Goal: Check status: Check status

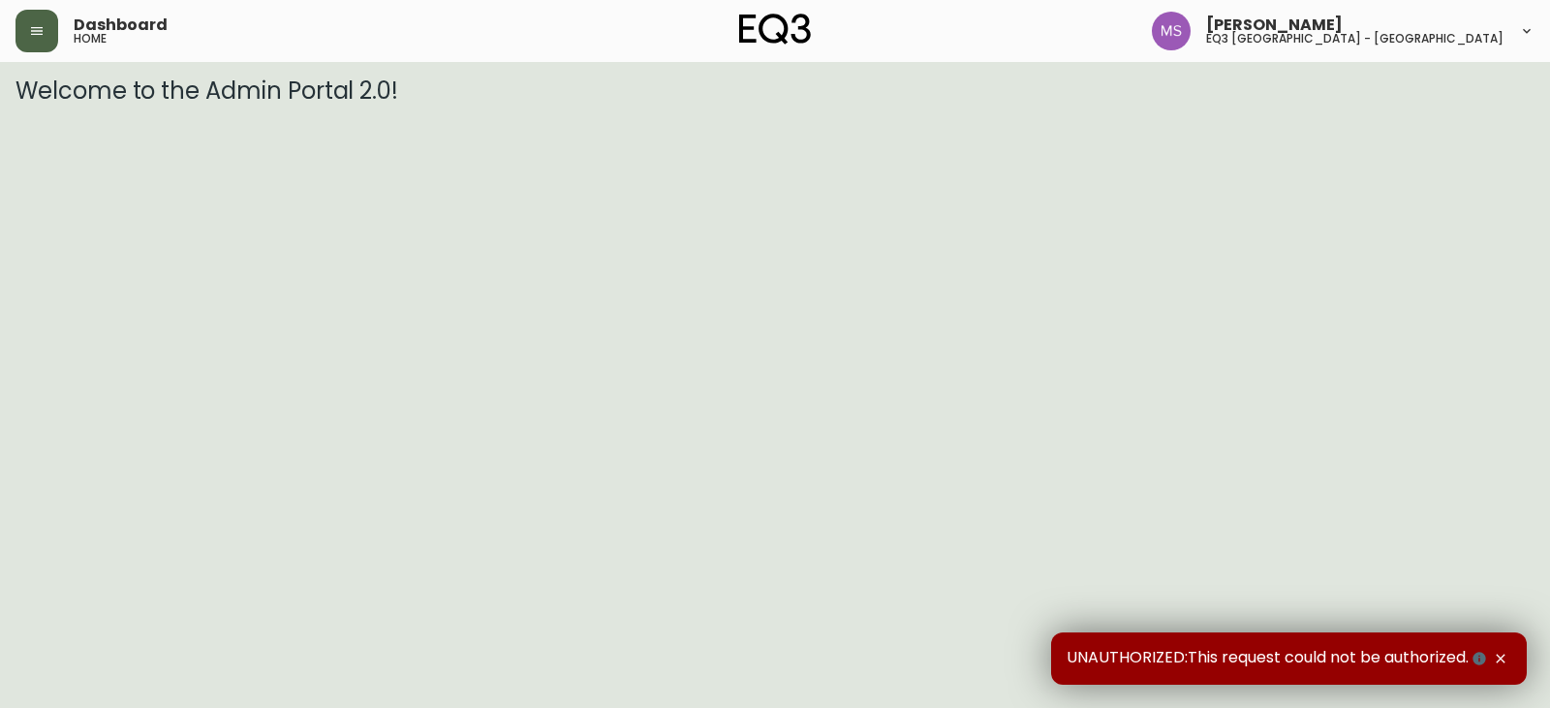
click at [29, 36] on icon "button" at bounding box center [37, 31] width 16 height 16
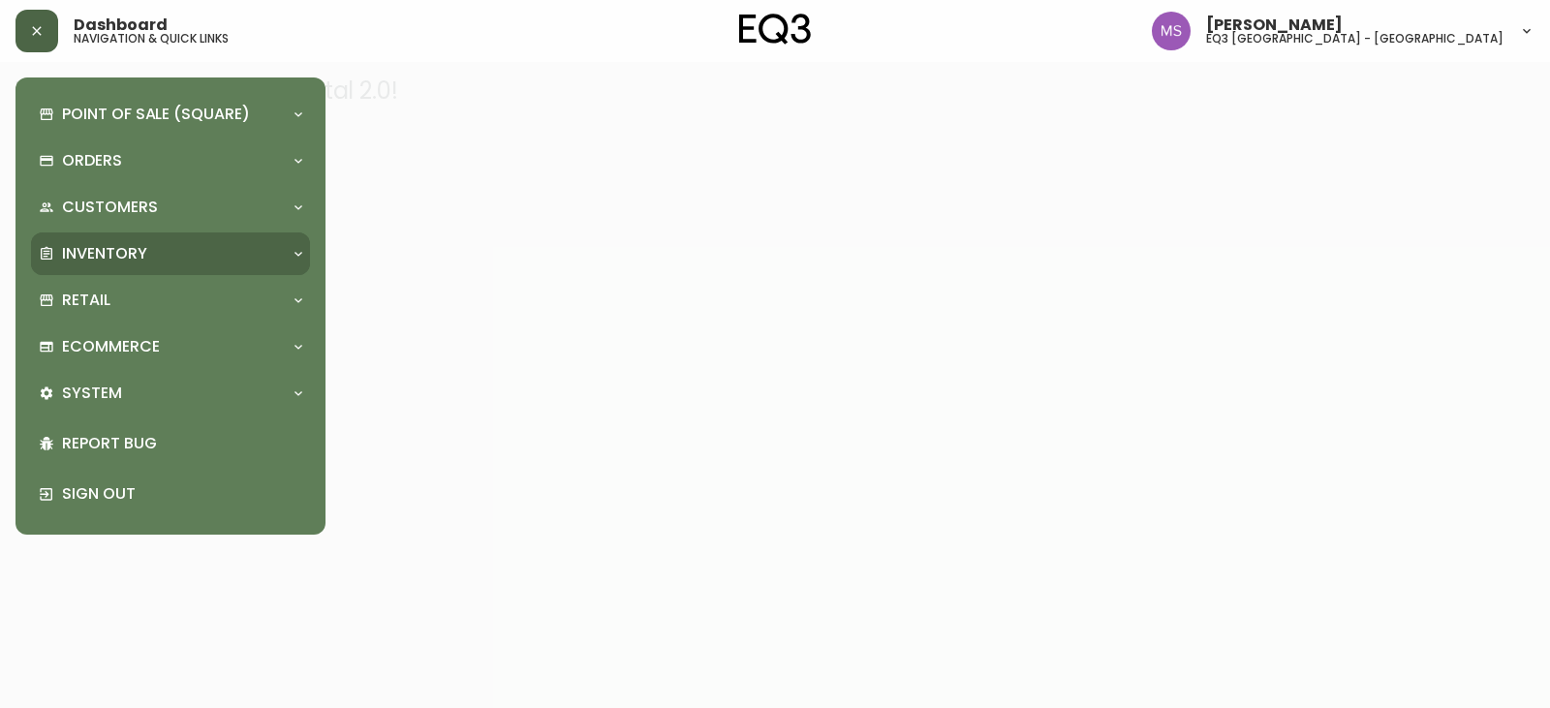
click at [121, 254] on p "Inventory" at bounding box center [104, 253] width 85 height 21
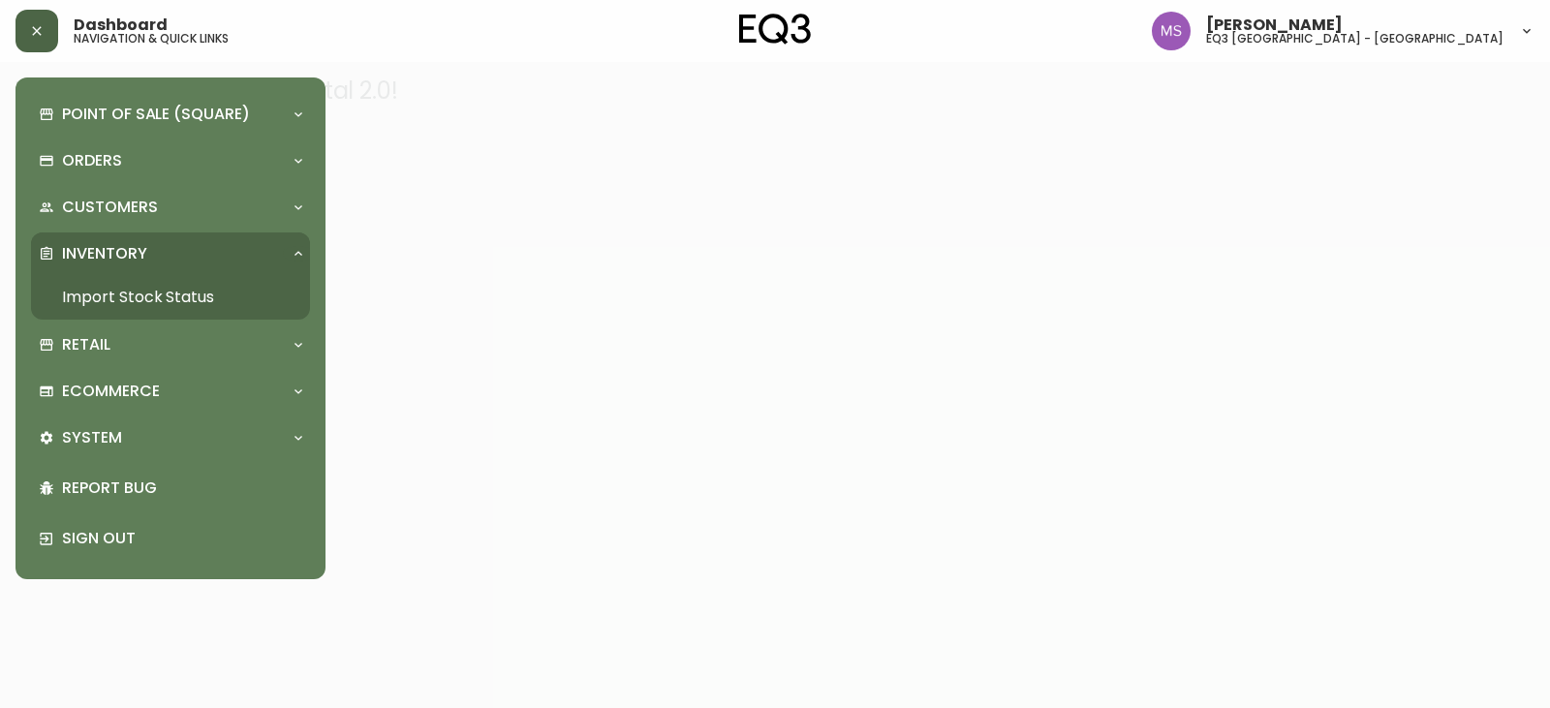
click at [140, 302] on link "Import Stock Status" at bounding box center [170, 297] width 279 height 45
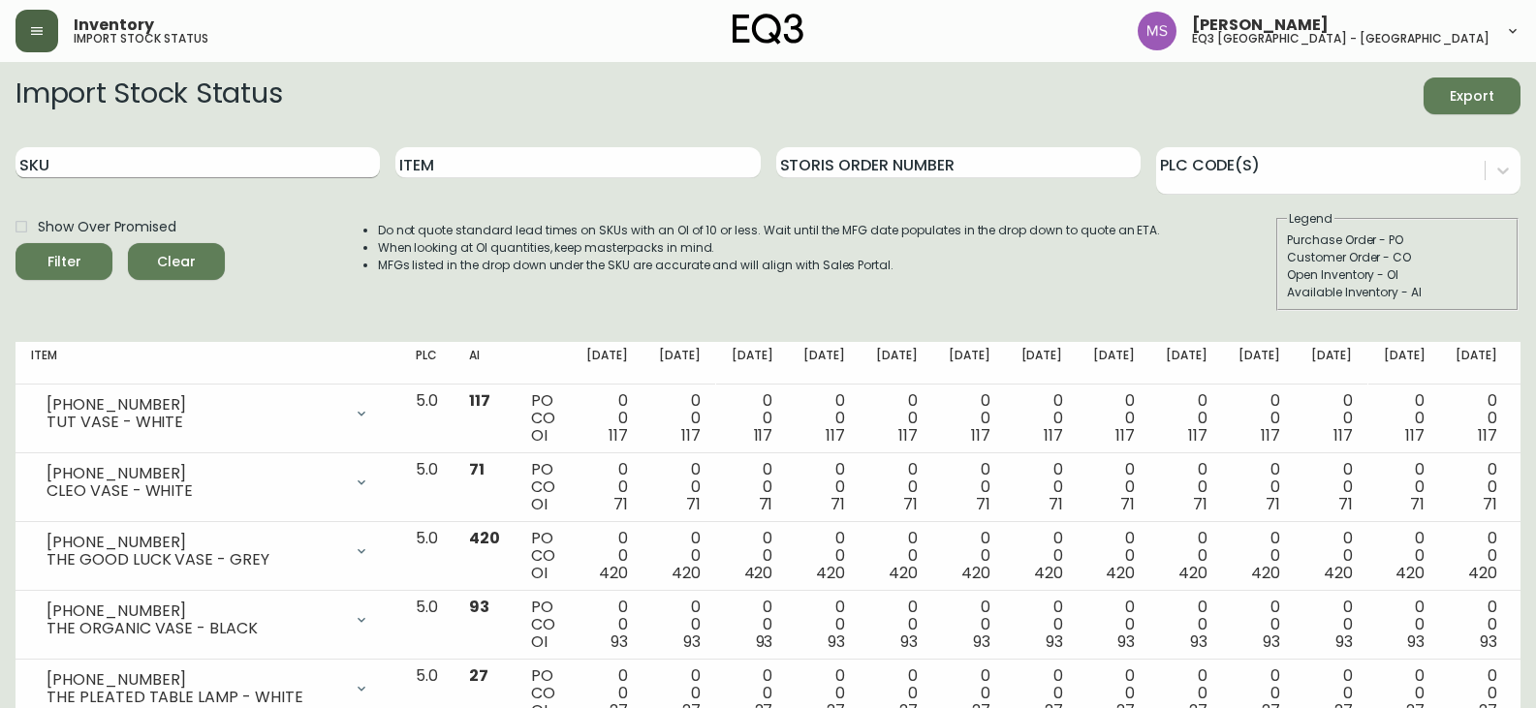
click at [109, 171] on input "SKU" at bounding box center [198, 162] width 364 height 31
paste input "3020-374-49-A"
type input "3020-374-49-A"
click at [41, 264] on span "Filter" at bounding box center [64, 262] width 66 height 24
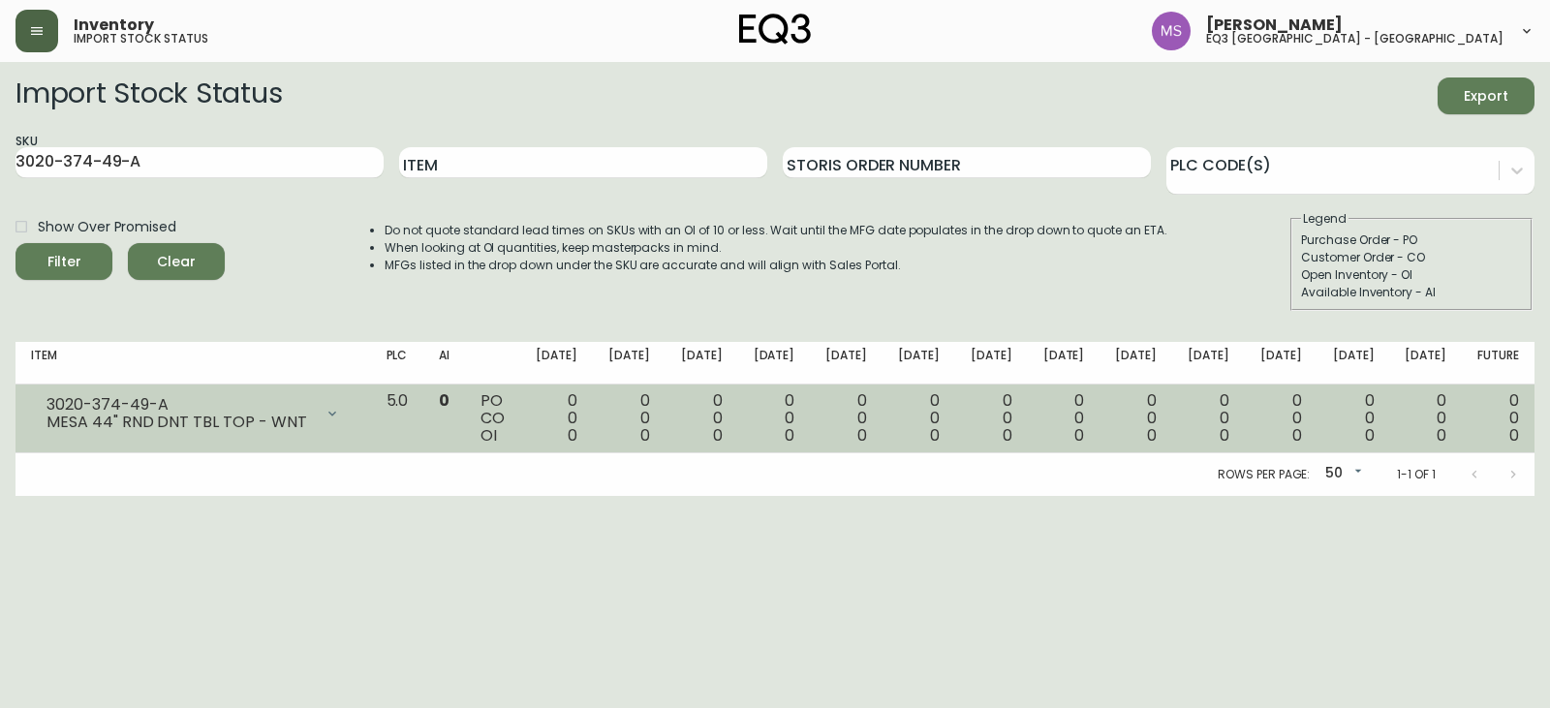
click at [340, 419] on icon at bounding box center [333, 414] width 16 height 16
